Goal: Information Seeking & Learning: Learn about a topic

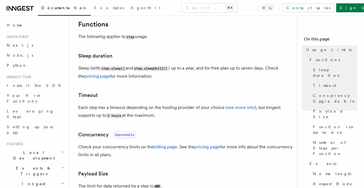
scroll to position [110, 0]
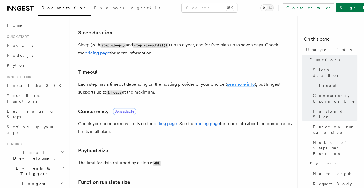
click at [240, 82] on link "see more info" at bounding box center [241, 84] width 28 height 5
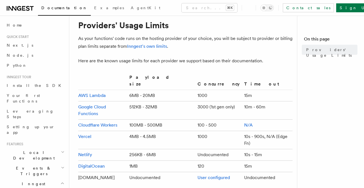
scroll to position [108, 0]
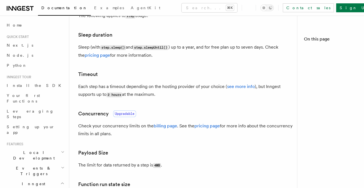
scroll to position [110, 0]
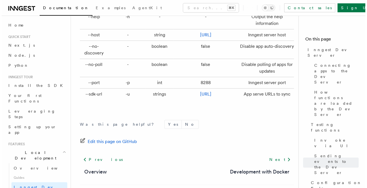
scroll to position [1915, 0]
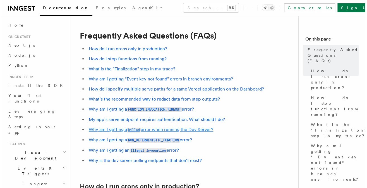
scroll to position [123, 0]
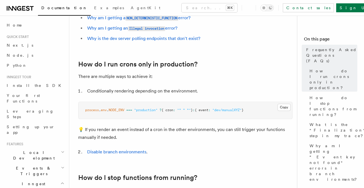
click at [182, 89] on li "Conditionally rendering depending on the environment." at bounding box center [188, 91] width 207 height 8
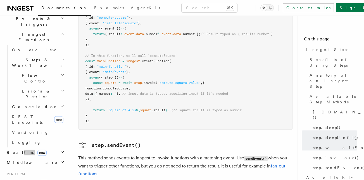
scroll to position [1101, 0]
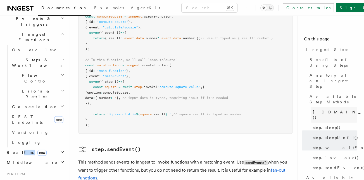
click at [329, 107] on link "step.run()" at bounding box center [333, 115] width 47 height 16
click at [317, 109] on span "step.run()" at bounding box center [354, 114] width 82 height 11
click at [317, 123] on link "step.sleep()" at bounding box center [333, 128] width 47 height 10
click at [317, 109] on span "step.run()" at bounding box center [354, 114] width 82 height 11
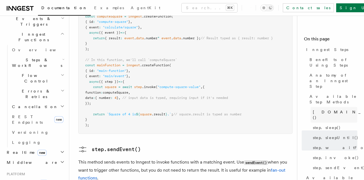
click at [317, 109] on span "step.run()" at bounding box center [354, 114] width 82 height 11
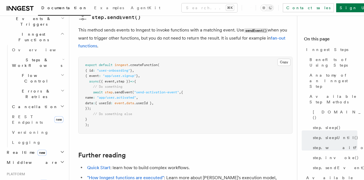
scroll to position [1244, 0]
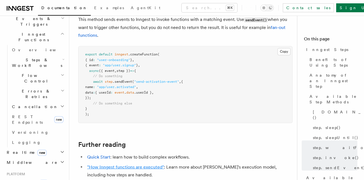
click at [160, 164] on link ""How Inngest functions are executed"" at bounding box center [125, 166] width 77 height 5
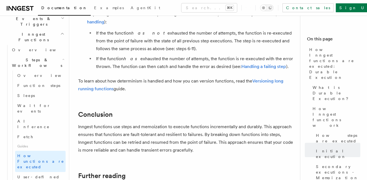
scroll to position [1007, 0]
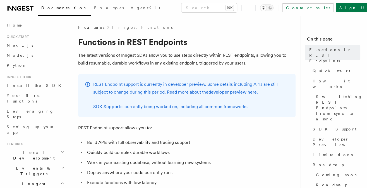
scroll to position [1, 0]
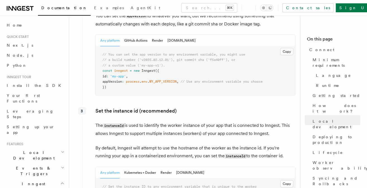
scroll to position [991, 0]
